Goal: Complete application form

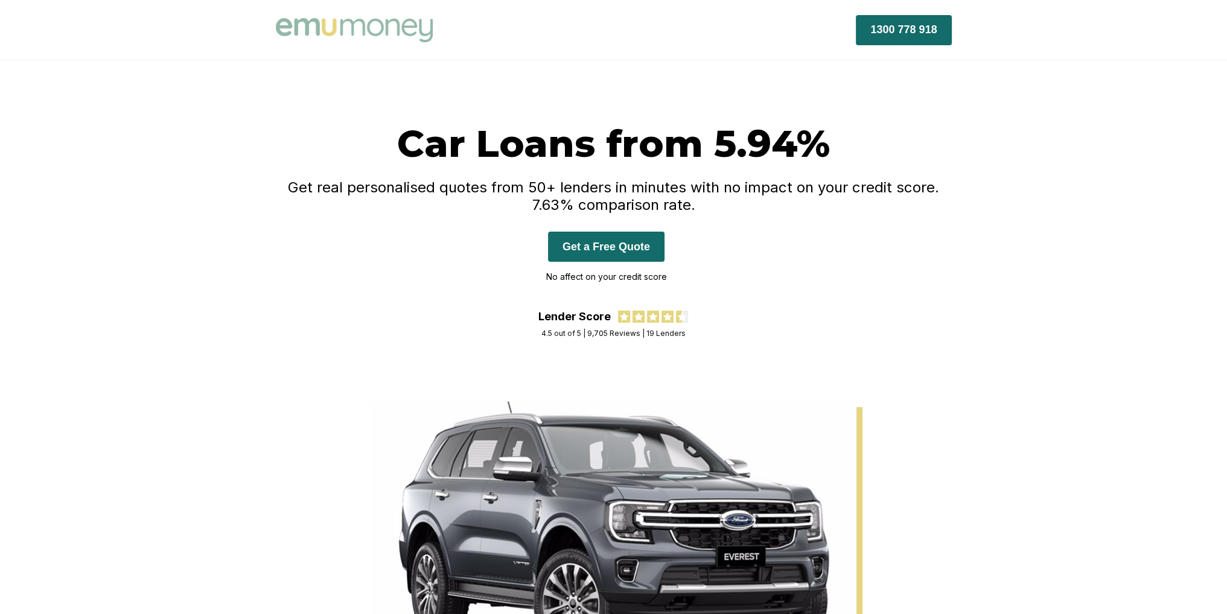
click at [776, 179] on h4 "Get real personalised quotes from 50+ lenders in minutes with no impact on your…" at bounding box center [614, 196] width 676 height 35
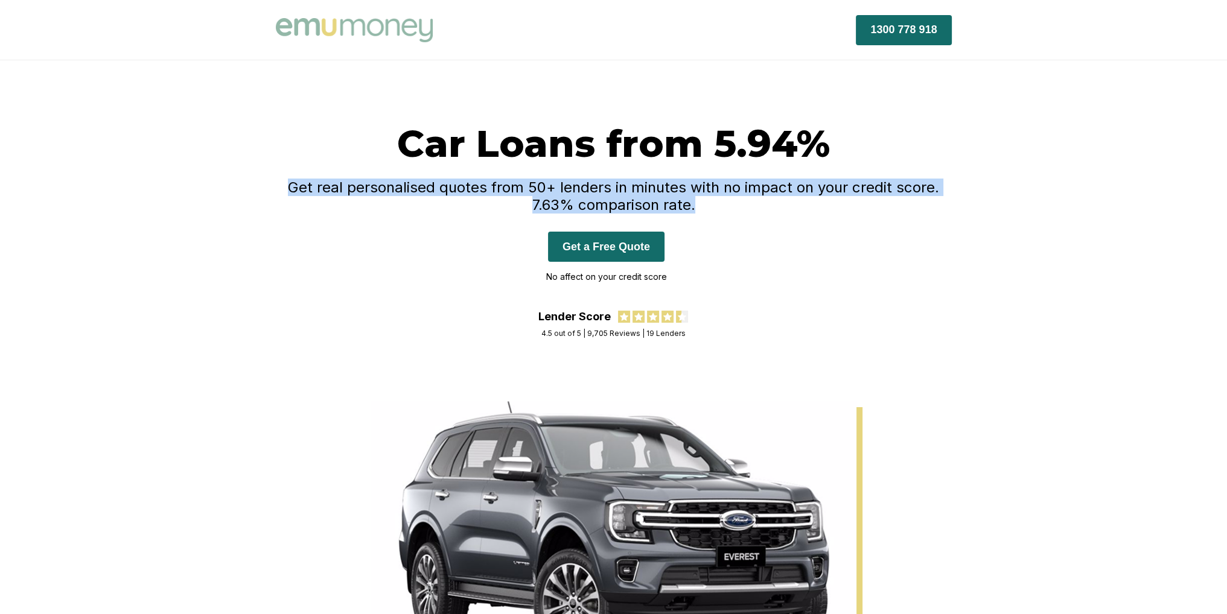
click at [776, 179] on h4 "Get real personalised quotes from 50+ lenders in minutes with no impact on your…" at bounding box center [614, 196] width 676 height 35
click at [775, 189] on h4 "Get real personalised quotes from 50+ lenders in minutes with no impact on your…" at bounding box center [614, 196] width 676 height 35
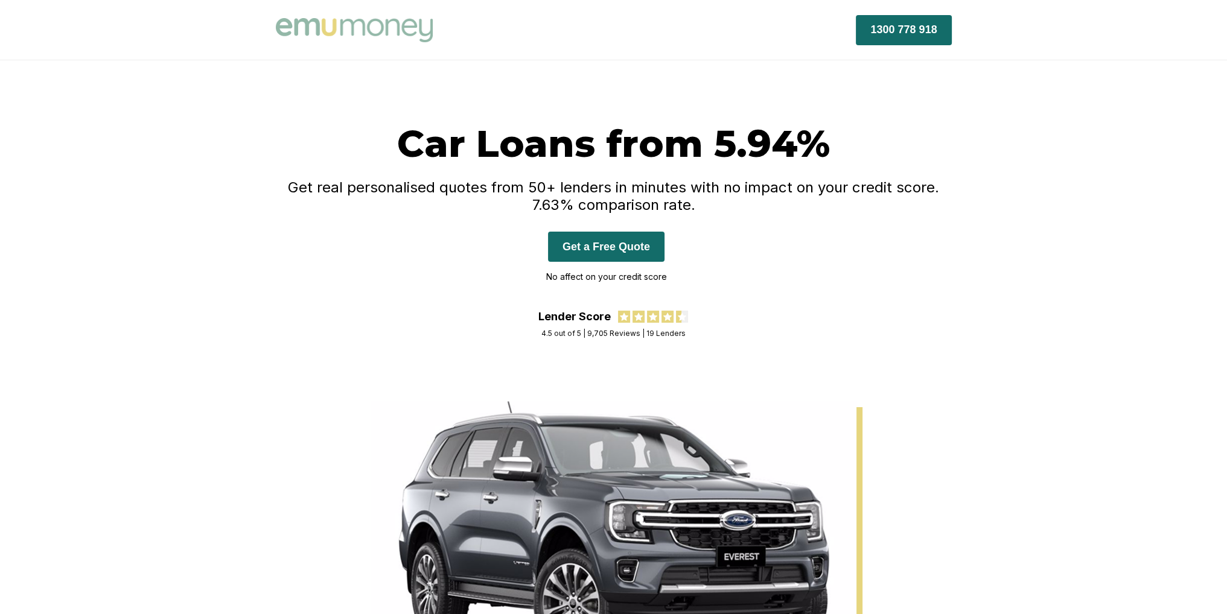
click at [608, 253] on button "Get a Free Quote" at bounding box center [606, 247] width 116 height 30
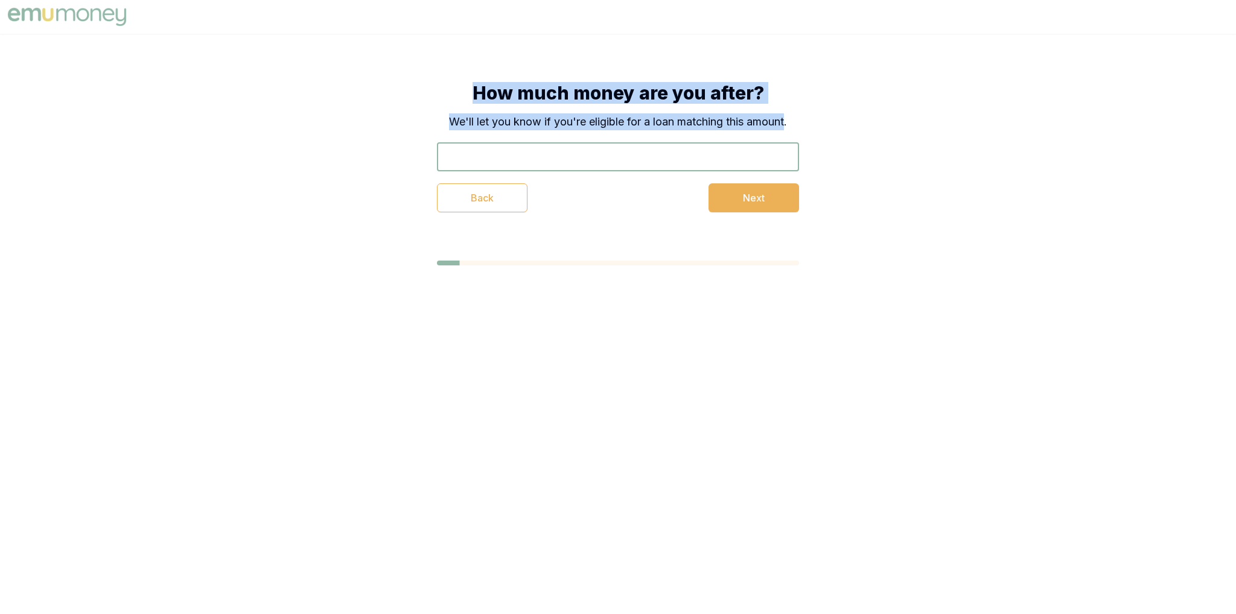
drag, startPoint x: 465, startPoint y: 86, endPoint x: 788, endPoint y: 124, distance: 325.7
click at [788, 124] on div "How much money are you after? We'll let you know if you're eligible for a loan …" at bounding box center [618, 147] width 362 height 130
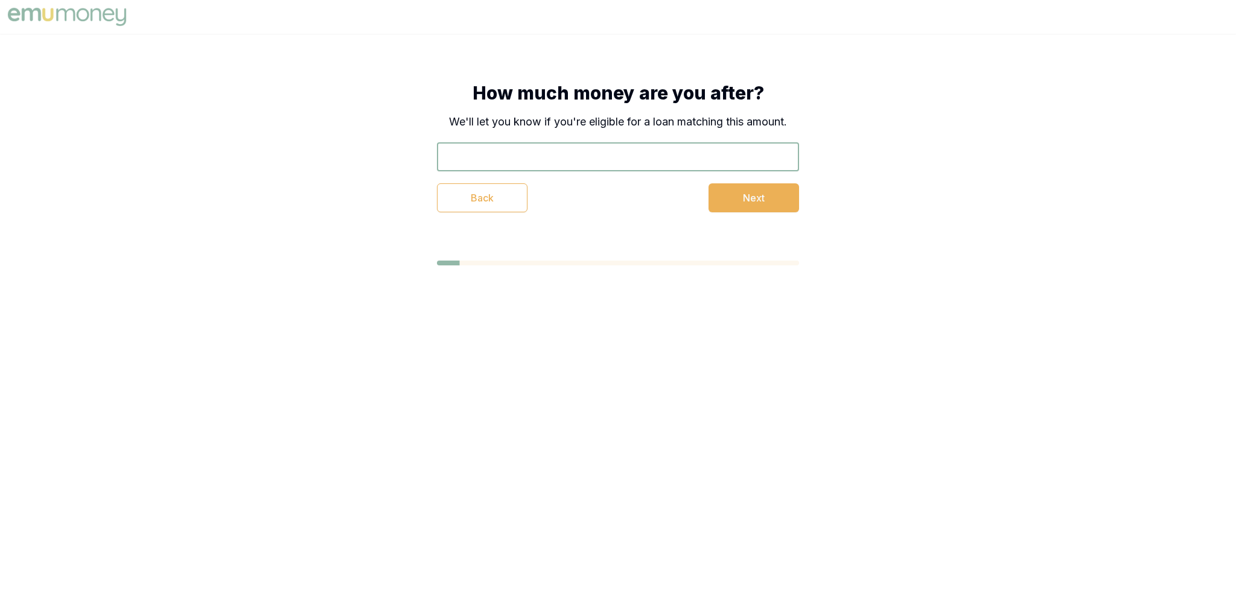
click at [791, 123] on p "We'll let you know if you're eligible for a loan matching this amount." at bounding box center [618, 121] width 362 height 17
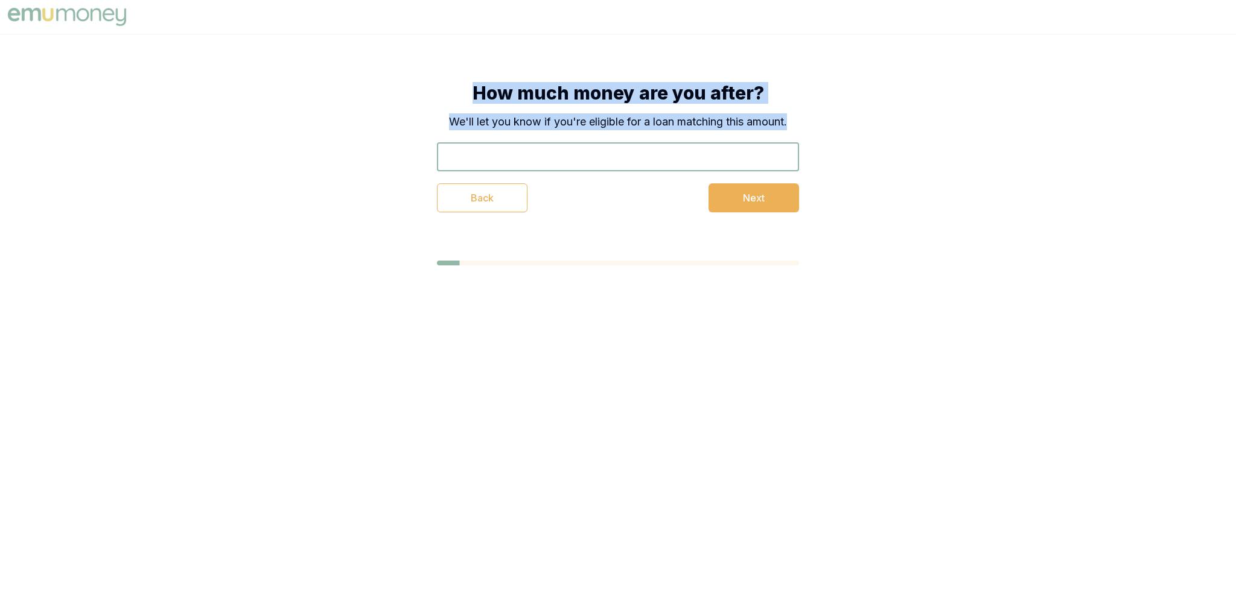
drag, startPoint x: 805, startPoint y: 122, endPoint x: 335, endPoint y: 82, distance: 471.2
click at [335, 82] on div "How much money are you after? We'll let you know if you're eligible for a loan …" at bounding box center [618, 174] width 1236 height 280
click at [394, 82] on div "How much money are you after? We'll let you know if you're eligible for a loan …" at bounding box center [618, 147] width 459 height 227
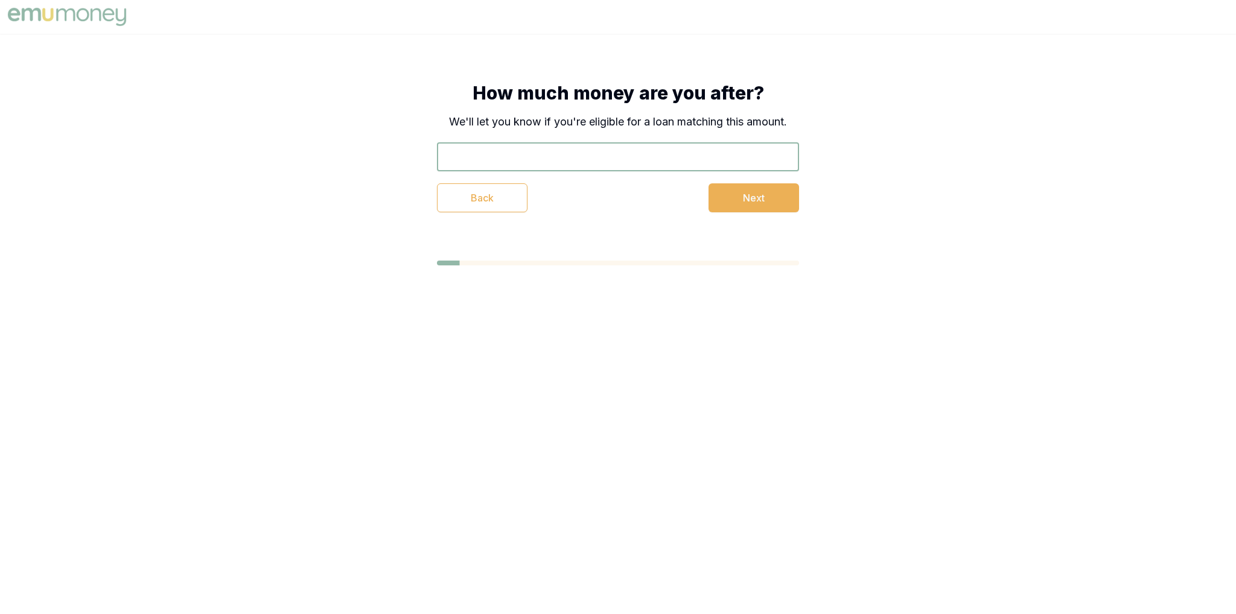
click at [398, 81] on div "How much money are you after? We'll let you know if you're eligible for a loan …" at bounding box center [618, 147] width 459 height 227
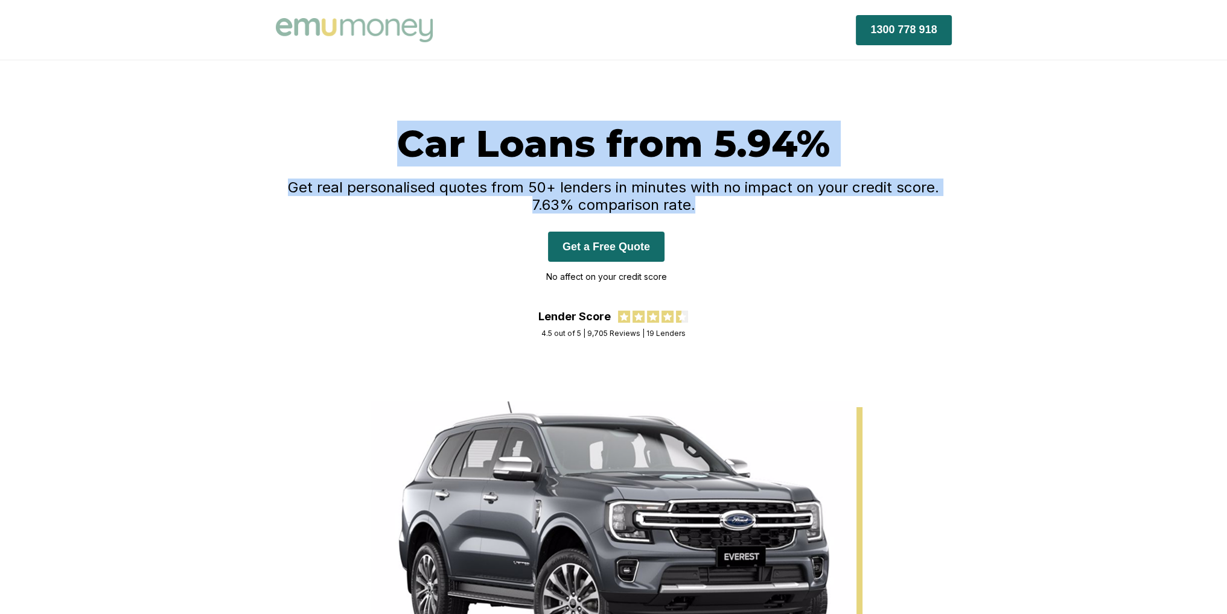
drag, startPoint x: 414, startPoint y: 133, endPoint x: 730, endPoint y: 230, distance: 330.7
click at [730, 230] on div "Car Loans from 5.94% Get real personalised quotes from 50+ lenders in minutes w…" at bounding box center [614, 216] width 676 height 190
click at [728, 229] on div "Car Loans from 5.94% Get real personalised quotes from 50+ lenders in minutes w…" at bounding box center [614, 216] width 676 height 190
drag, startPoint x: 741, startPoint y: 212, endPoint x: 313, endPoint y: 114, distance: 438.9
click at [313, 114] on div "Car Loans from 5.94% Get real personalised quotes from 50+ lenders in minutes w…" at bounding box center [613, 230] width 1227 height 341
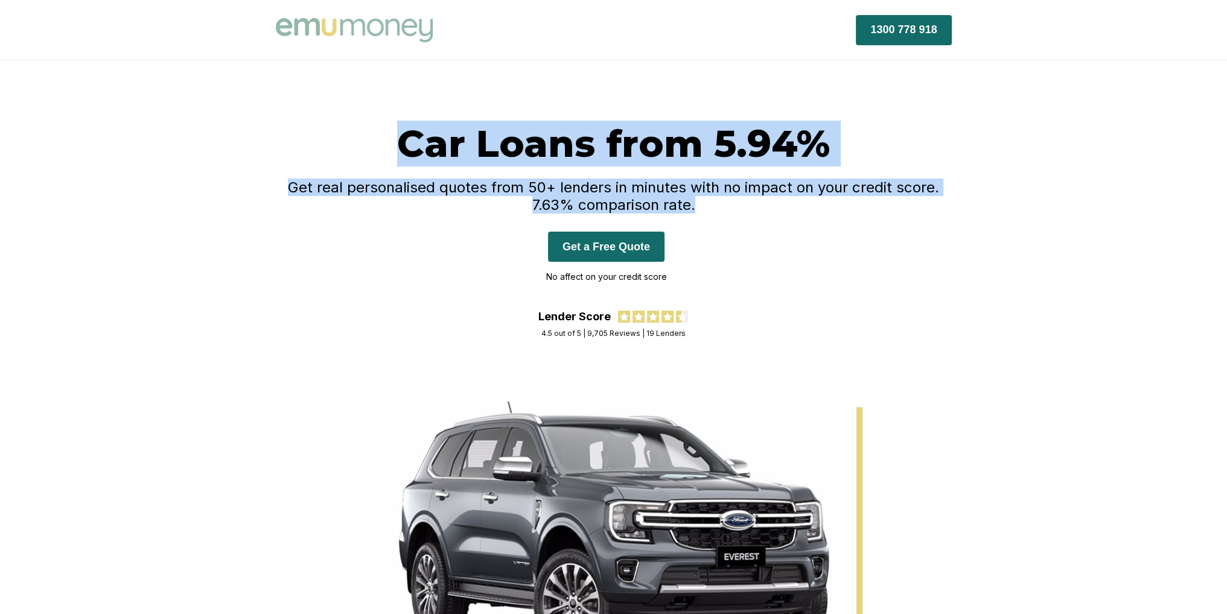
click at [349, 119] on div "Car Loans from 5.94% Get real personalised quotes from 50+ lenders in minutes w…" at bounding box center [613, 230] width 1227 height 341
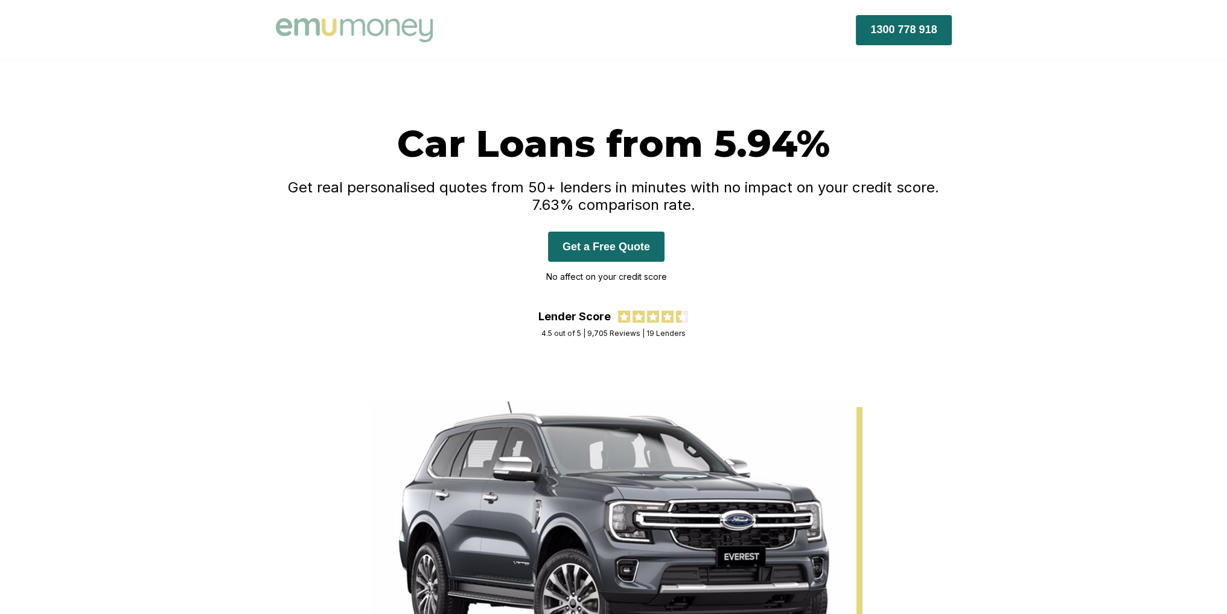
click at [613, 247] on button "Get a Free Quote" at bounding box center [606, 247] width 116 height 30
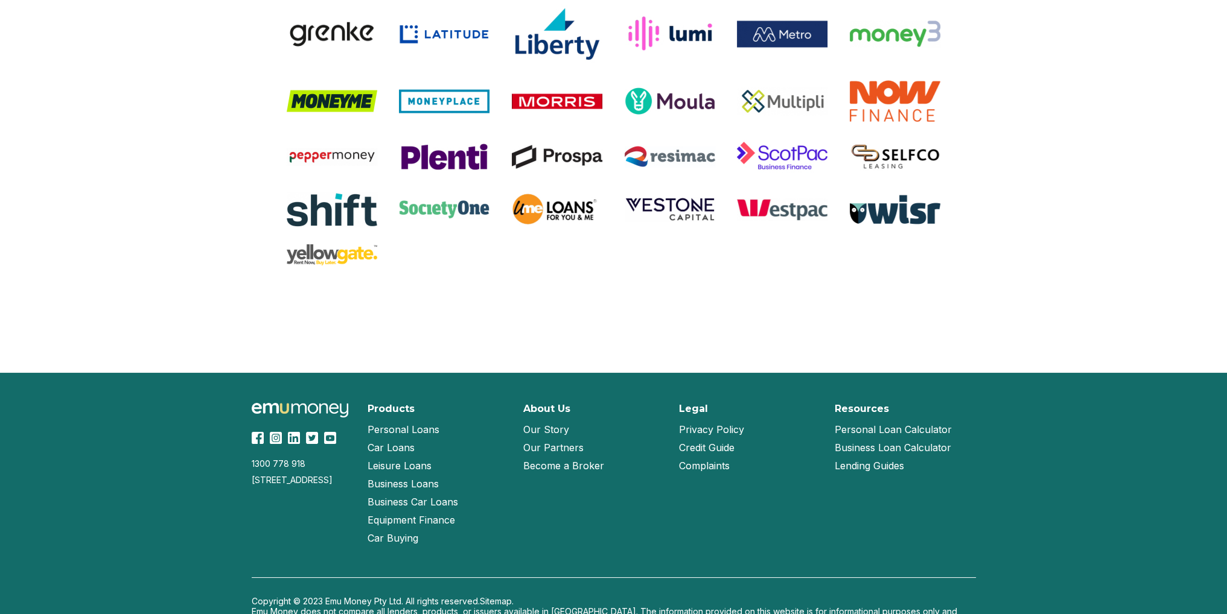
scroll to position [2482, 0]
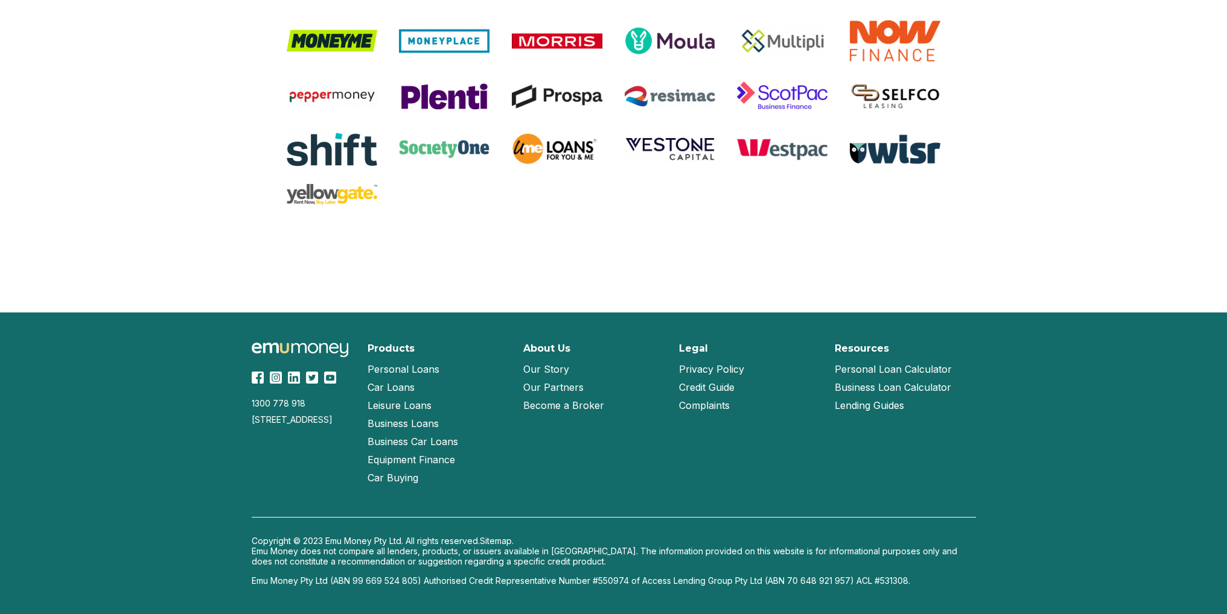
click at [549, 369] on link "Our Story" at bounding box center [546, 369] width 46 height 18
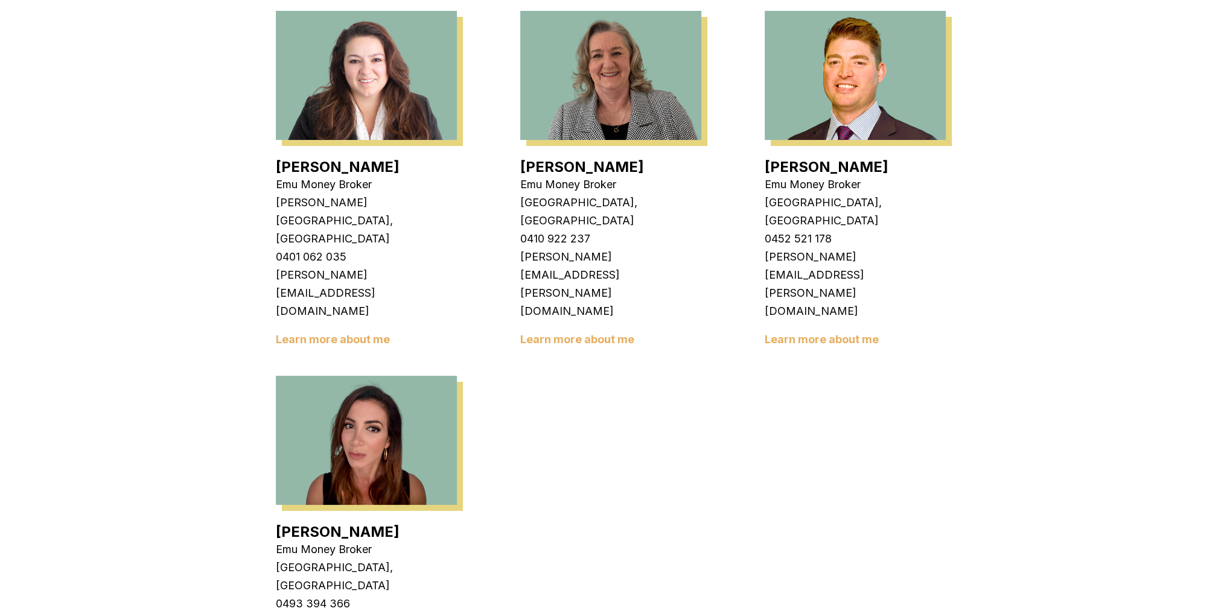
scroll to position [1750, 0]
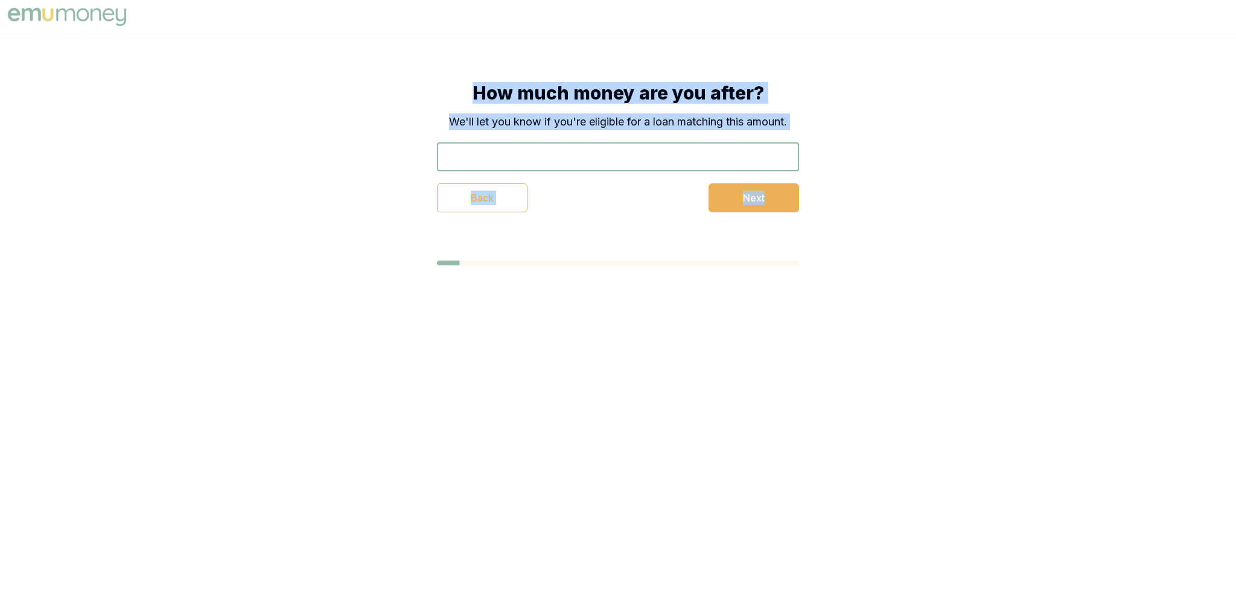
drag, startPoint x: 371, startPoint y: 61, endPoint x: 844, endPoint y: 227, distance: 502.0
click at [844, 227] on div "How much money are you after? We'll let you know if you're eligible for a loan …" at bounding box center [618, 174] width 1236 height 280
click at [844, 227] on div "How much money are you after? We'll let you know if you're eligible for a loan …" at bounding box center [618, 147] width 459 height 227
drag, startPoint x: 852, startPoint y: 237, endPoint x: 321, endPoint y: 43, distance: 564.8
click at [321, 43] on div "How much money are you after? We'll let you know if you're eligible for a loan …" at bounding box center [618, 174] width 1236 height 280
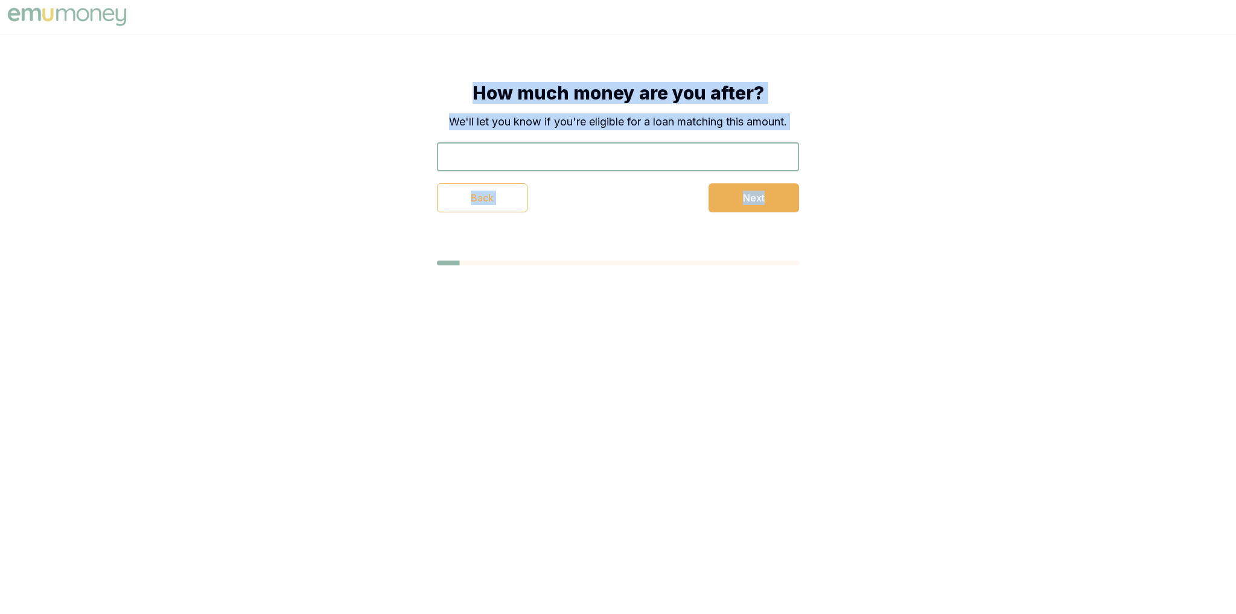
click at [328, 42] on div "How much money are you after? We'll let you know if you're eligible for a loan …" at bounding box center [618, 174] width 1236 height 280
drag, startPoint x: 345, startPoint y: 39, endPoint x: 734, endPoint y: 273, distance: 453.8
click at [734, 273] on div "How much money are you after? We'll let you know if you're eligible for a loan …" at bounding box center [618, 174] width 1236 height 280
click at [611, 237] on div "How much money are you after? We'll let you know if you're eligible for a loan …" at bounding box center [618, 147] width 459 height 227
drag, startPoint x: 416, startPoint y: 78, endPoint x: 822, endPoint y: 122, distance: 408.6
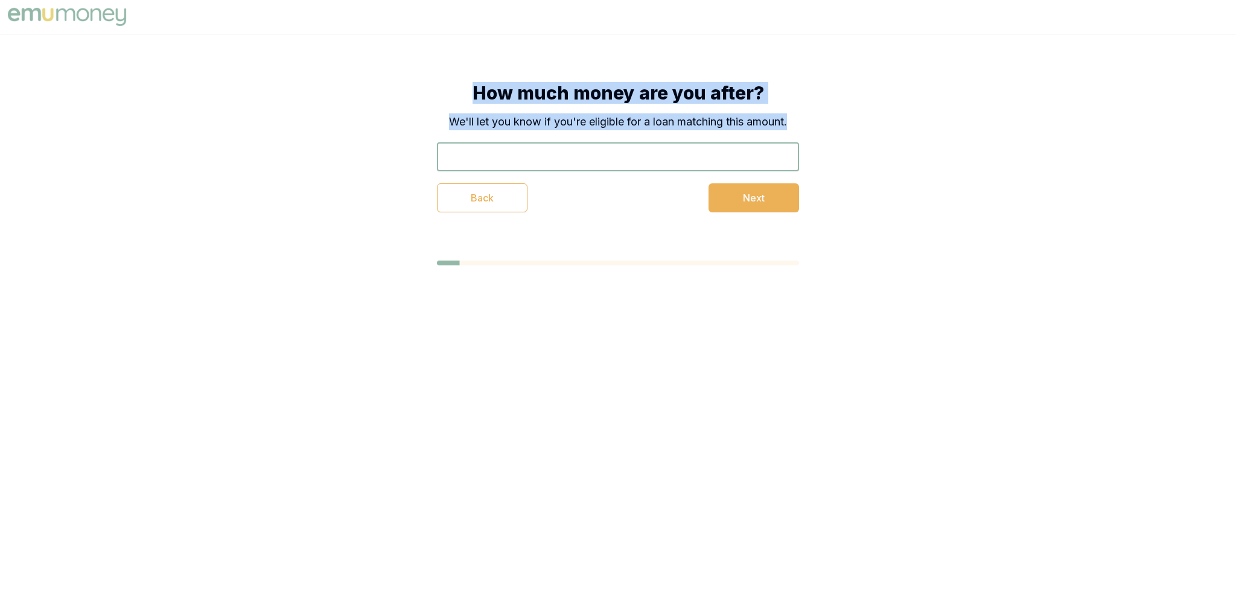
click at [822, 121] on div "How much money are you after? We'll let you know if you're eligible for a loan …" at bounding box center [618, 147] width 459 height 227
click at [386, 75] on div "How much money are you after? We'll let you know if you're eligible for a loan …" at bounding box center [618, 174] width 1236 height 280
drag, startPoint x: 398, startPoint y: 70, endPoint x: 840, endPoint y: 135, distance: 446.5
click at [840, 135] on div "How much money are you after? We'll let you know if you're eligible for a loan …" at bounding box center [618, 147] width 459 height 227
click at [818, 130] on div "How much money are you after? We'll let you know if you're eligible for a loan …" at bounding box center [618, 147] width 459 height 227
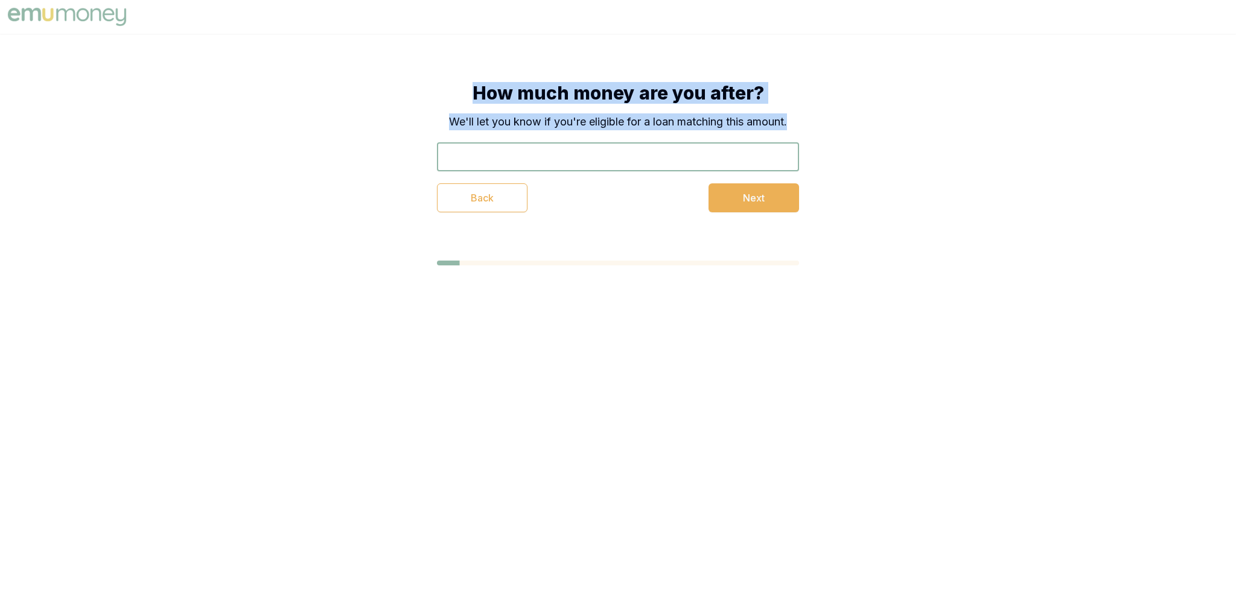
drag, startPoint x: 681, startPoint y: 111, endPoint x: 391, endPoint y: 86, distance: 290.8
click at [391, 86] on div "How much money are you after? We'll let you know if you're eligible for a loan …" at bounding box center [618, 147] width 459 height 227
click at [457, 95] on h1 "How much money are you after?" at bounding box center [618, 93] width 362 height 22
drag, startPoint x: 470, startPoint y: 80, endPoint x: 799, endPoint y: 126, distance: 332.1
click at [799, 126] on div "How much money are you after? We'll let you know if you're eligible for a loan …" at bounding box center [618, 147] width 459 height 227
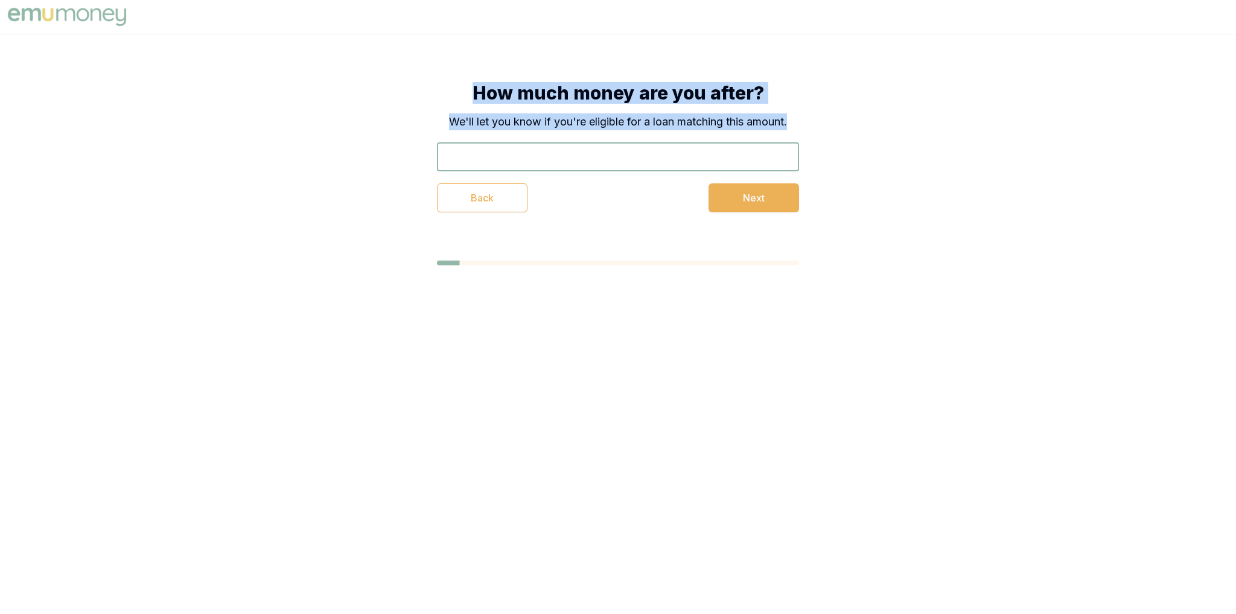
click at [800, 126] on div "How much money are you after? We'll let you know if you're eligible for a loan …" at bounding box center [618, 147] width 459 height 227
drag, startPoint x: 811, startPoint y: 124, endPoint x: 366, endPoint y: 81, distance: 446.9
click at [366, 81] on div "How much money are you after? We'll let you know if you're eligible for a loan …" at bounding box center [618, 174] width 1236 height 280
click at [421, 68] on div "How much money are you after? We'll let you know if you're eligible for a loan …" at bounding box center [618, 147] width 459 height 227
drag, startPoint x: 421, startPoint y: 68, endPoint x: 801, endPoint y: 130, distance: 385.2
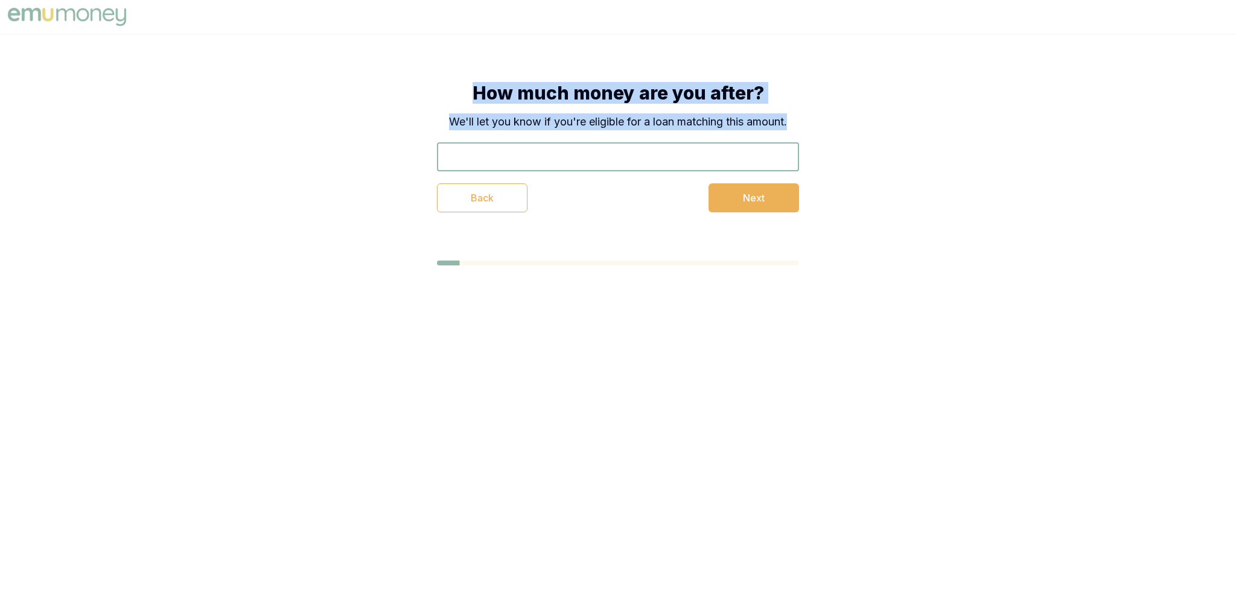
click at [801, 129] on div "How much money are you after? We'll let you know if you're eligible for a loan …" at bounding box center [618, 147] width 459 height 227
click at [805, 131] on div "How much money are you after? We'll let you know if you're eligible for a loan …" at bounding box center [618, 147] width 459 height 227
drag, startPoint x: 811, startPoint y: 126, endPoint x: 400, endPoint y: 94, distance: 411.7
click at [400, 94] on div "How much money are you after? We'll let you know if you're eligible for a loan …" at bounding box center [618, 147] width 459 height 227
click at [460, 61] on div "How much money are you after? We'll let you know if you're eligible for a loan …" at bounding box center [618, 147] width 459 height 227
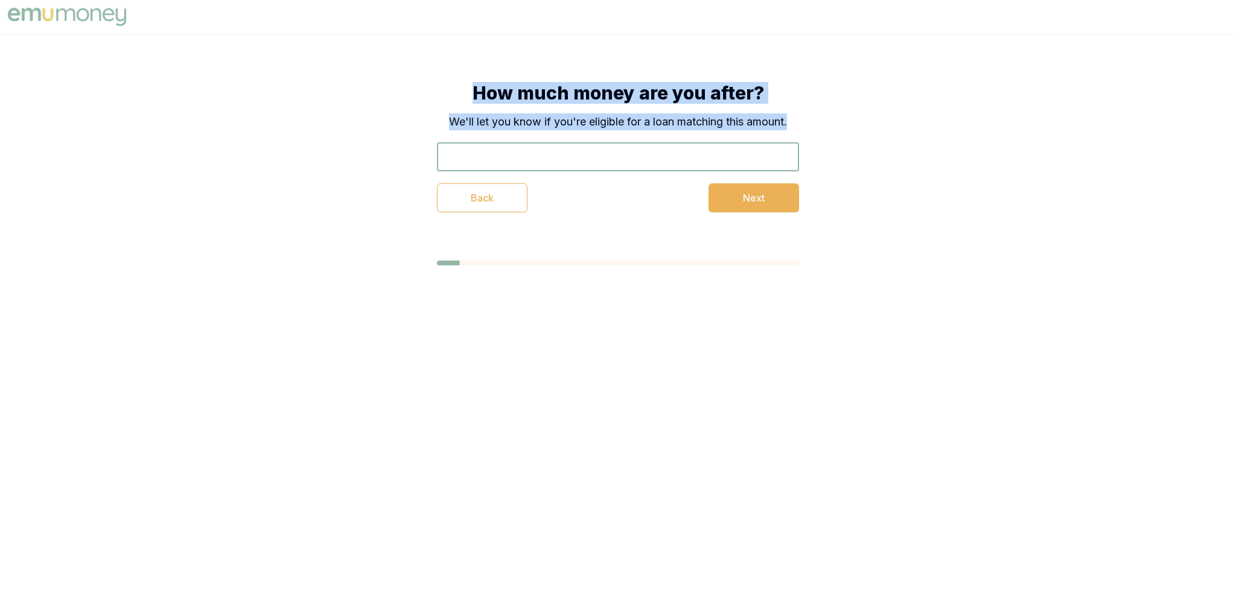
drag, startPoint x: 445, startPoint y: 71, endPoint x: 805, endPoint y: 125, distance: 364.3
click at [805, 125] on div "How much money are you after? We'll let you know if you're eligible for a loan …" at bounding box center [618, 147] width 459 height 227
click at [806, 125] on div "How much money are you after? We'll let you know if you're eligible for a loan …" at bounding box center [618, 147] width 459 height 227
drag, startPoint x: 810, startPoint y: 123, endPoint x: 416, endPoint y: 92, distance: 395.4
click at [416, 92] on div "How much money are you after? We'll let you know if you're eligible for a loan …" at bounding box center [618, 147] width 459 height 227
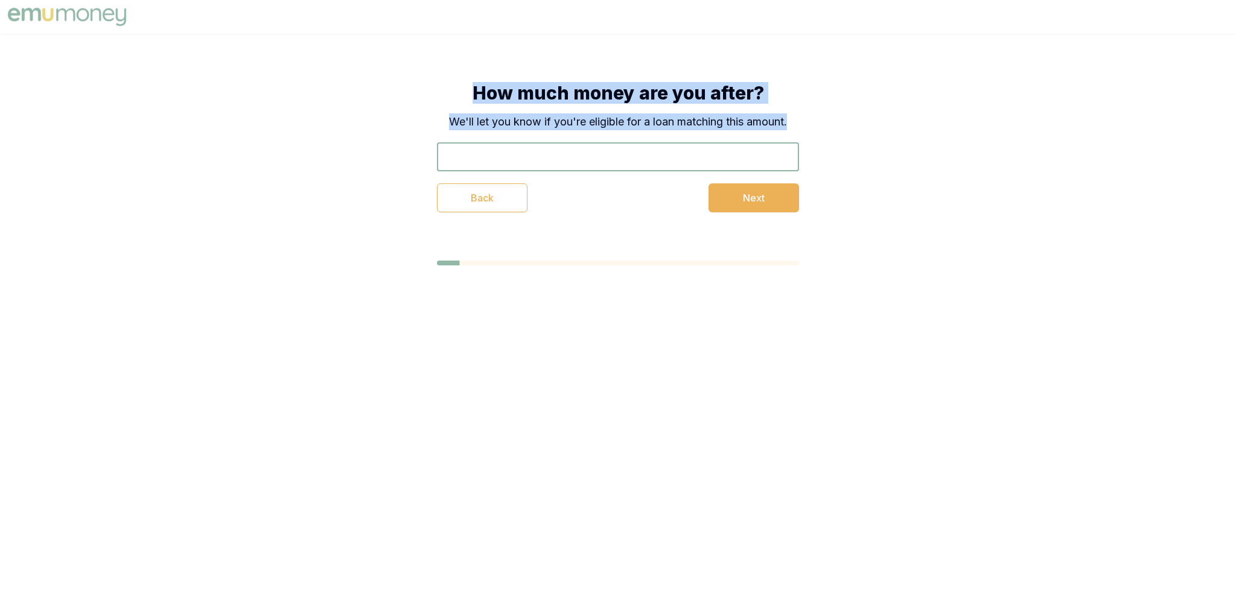
click at [416, 92] on div "How much money are you after? We'll let you know if you're eligible for a loan …" at bounding box center [618, 147] width 459 height 227
drag, startPoint x: 430, startPoint y: 83, endPoint x: 814, endPoint y: 131, distance: 387.5
click at [814, 131] on div "How much money are you after? We'll let you know if you're eligible for a loan …" at bounding box center [618, 147] width 459 height 227
click at [397, 51] on div "How much money are you after? We'll let you know if you're eligible for a loan …" at bounding box center [618, 147] width 459 height 227
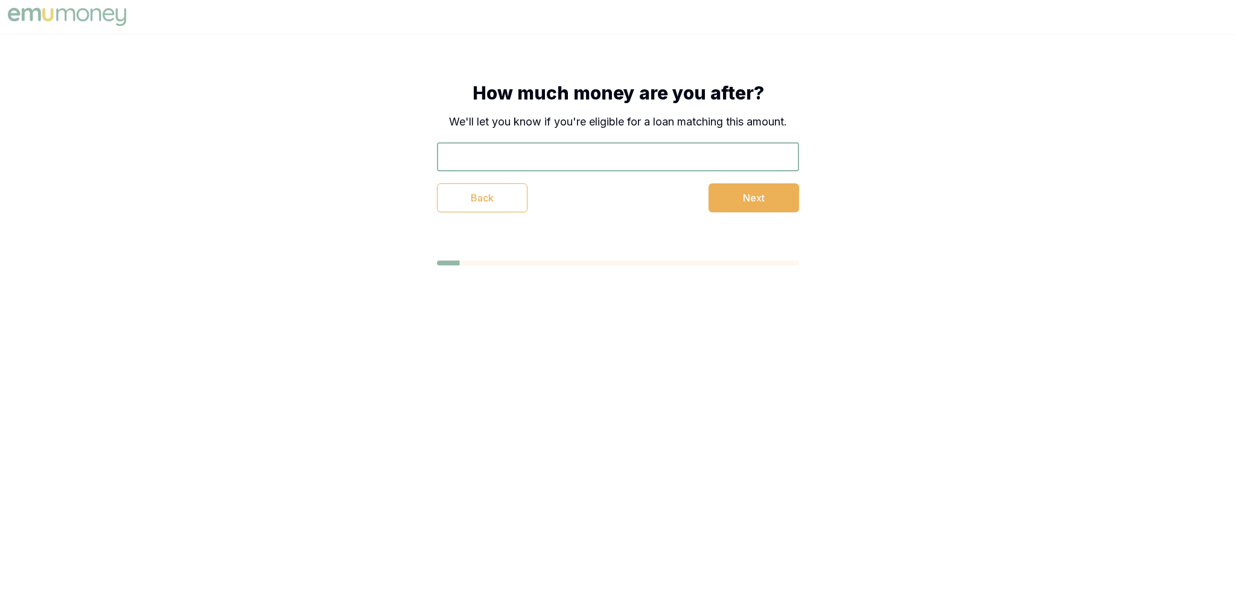
click at [924, 151] on div "How much money are you after? We'll let you know if you're eligible for a loan …" at bounding box center [618, 174] width 1236 height 280
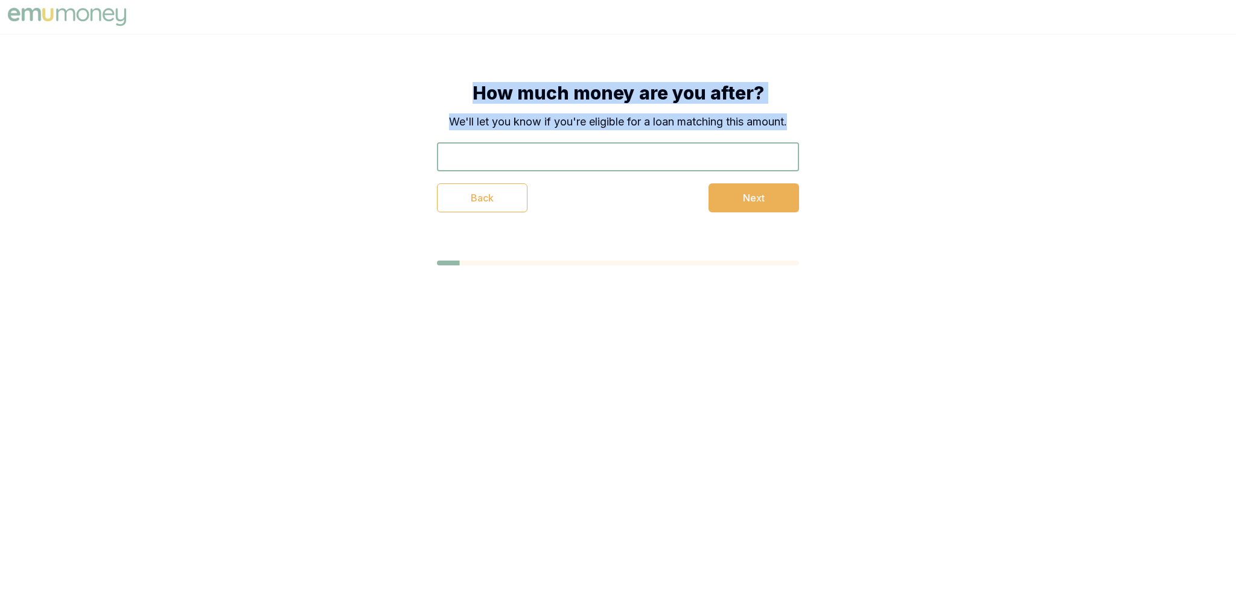
drag, startPoint x: 937, startPoint y: 164, endPoint x: 300, endPoint y: 73, distance: 643.1
click at [300, 91] on div "How much money are you after? We'll let you know if you're eligible for a loan …" at bounding box center [618, 174] width 1236 height 280
click at [300, 73] on div "How much money are you after? We'll let you know if you're eligible for a loan …" at bounding box center [618, 174] width 1236 height 280
drag, startPoint x: 314, startPoint y: 58, endPoint x: 458, endPoint y: 182, distance: 190.0
click at [457, 184] on div "How much money are you after? We'll let you know if you're eligible for a loan …" at bounding box center [618, 174] width 1236 height 280
